Goal: Task Accomplishment & Management: Manage account settings

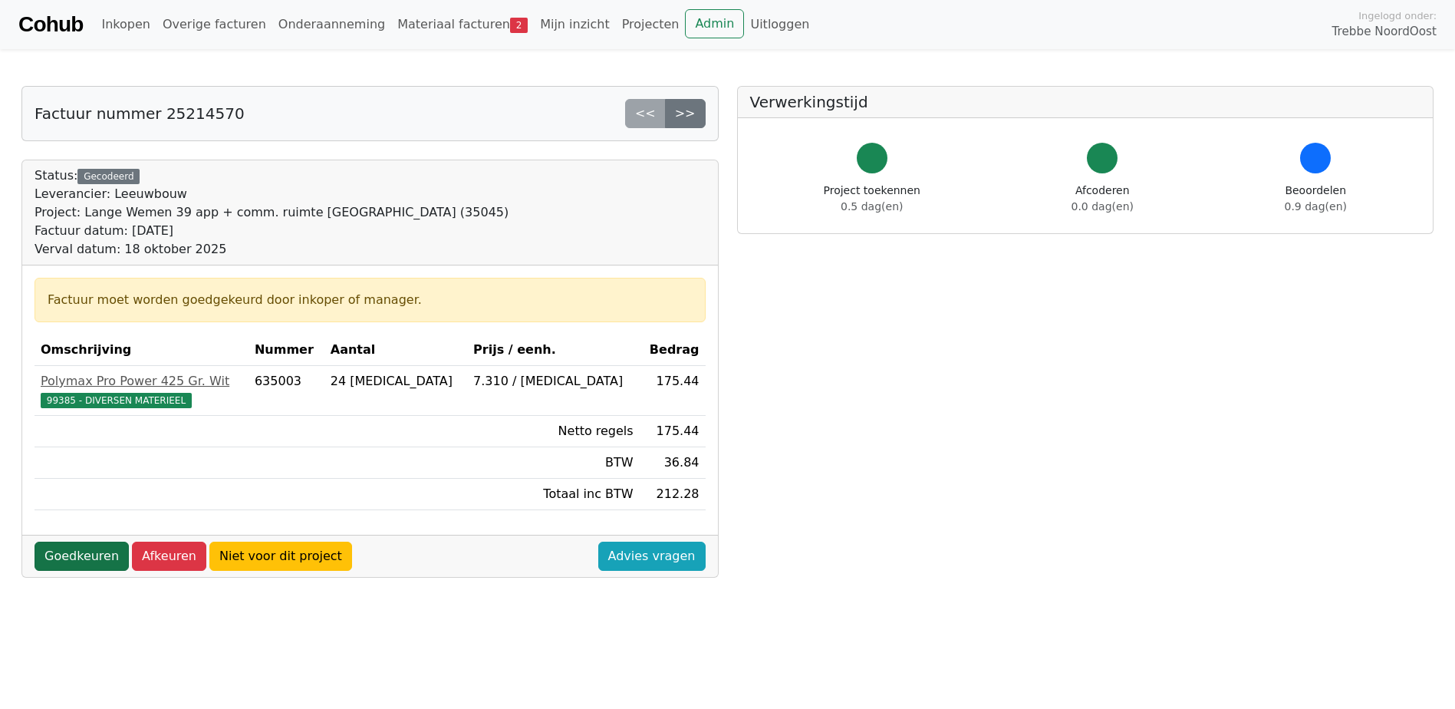
click at [97, 551] on link "Goedkeuren" at bounding box center [82, 555] width 94 height 29
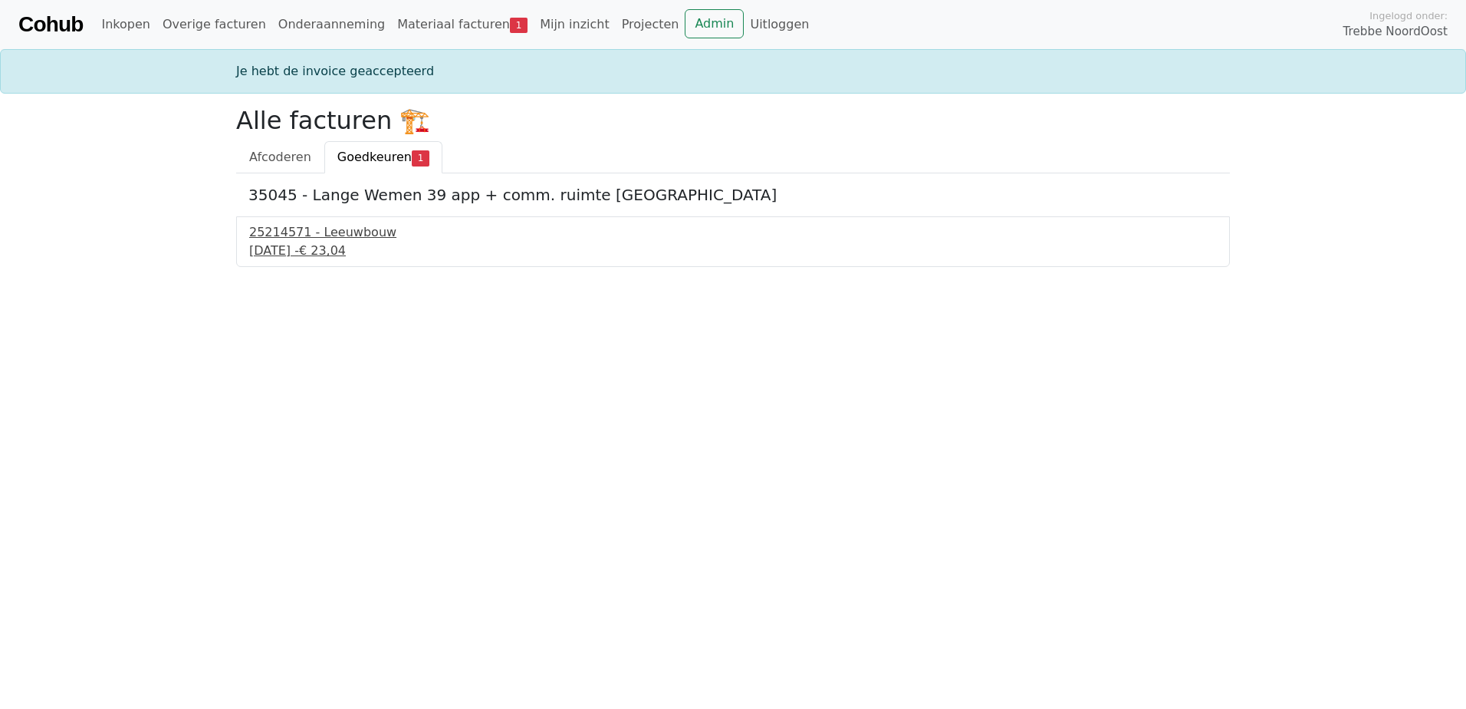
click at [279, 234] on div "25214571 - Leeuwbouw" at bounding box center [733, 232] width 968 height 18
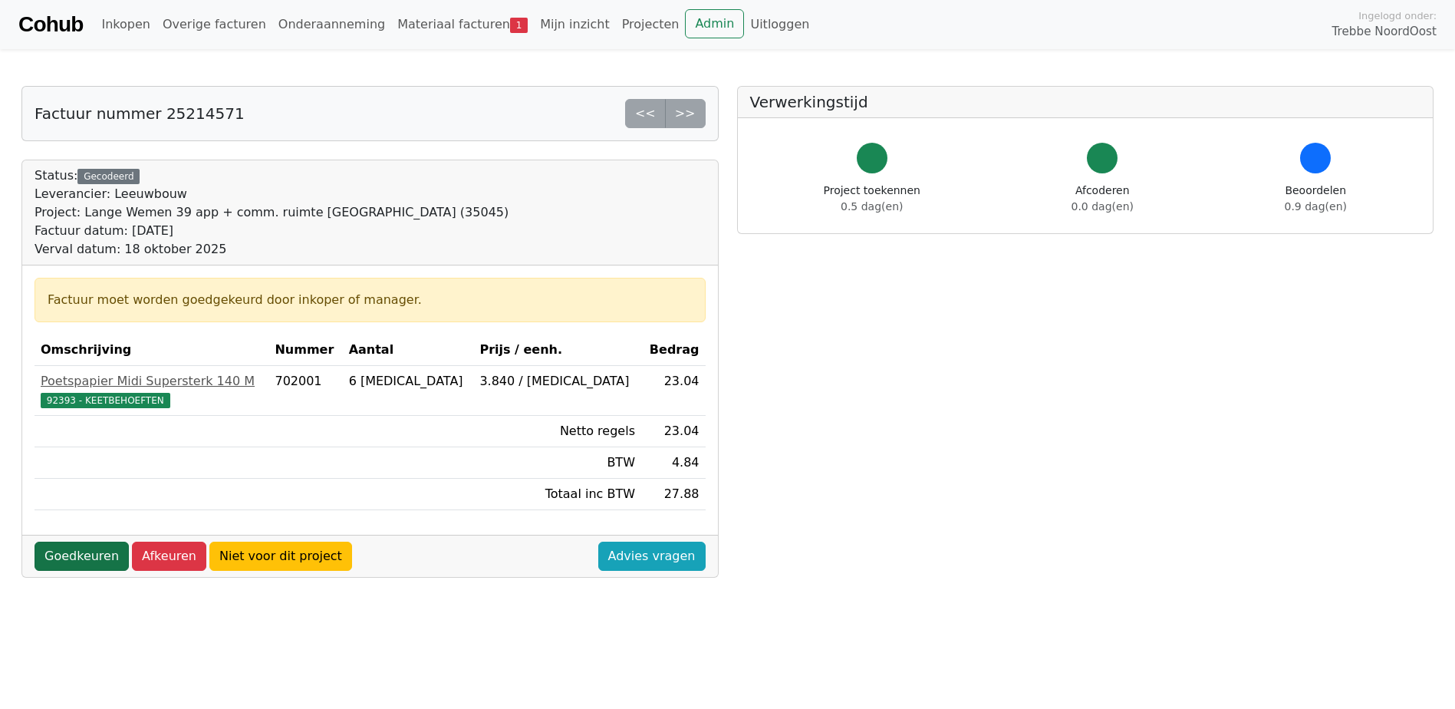
click at [77, 559] on link "Goedkeuren" at bounding box center [82, 555] width 94 height 29
